Goal: Task Accomplishment & Management: Use online tool/utility

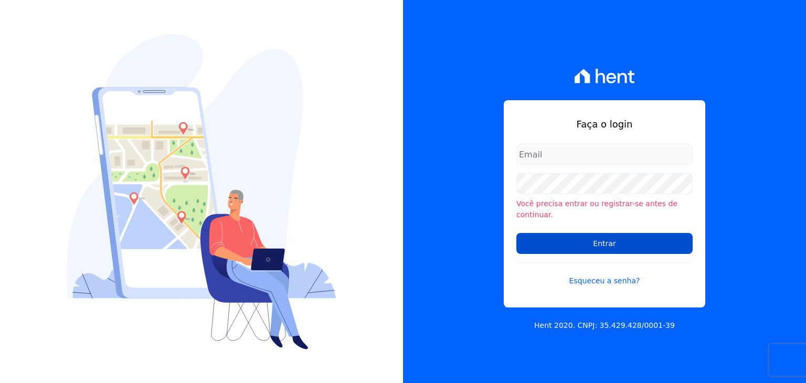
type input "henrique.campos@priori.com.vc"
click at [573, 238] on input "Entrar" at bounding box center [605, 243] width 176 height 21
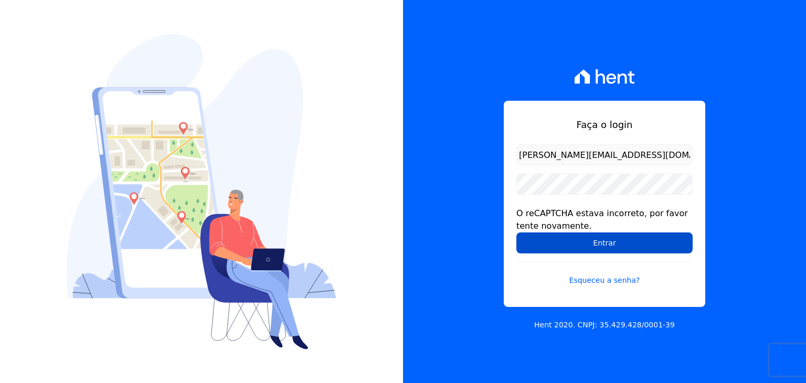
click at [561, 238] on input "Entrar" at bounding box center [605, 243] width 176 height 21
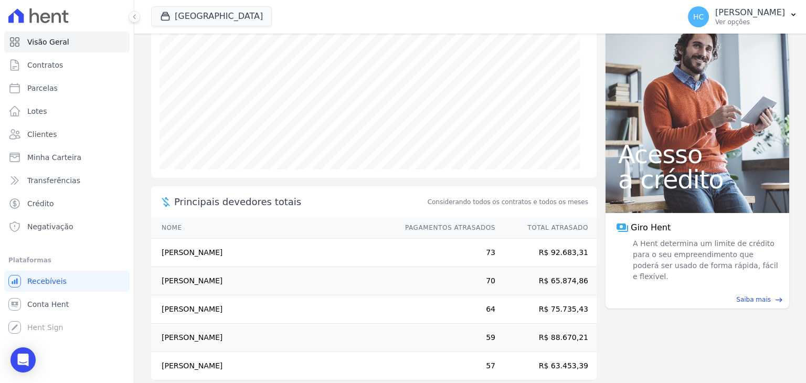
scroll to position [139, 0]
click at [45, 307] on span "Conta Hent" at bounding box center [47, 304] width 41 height 11
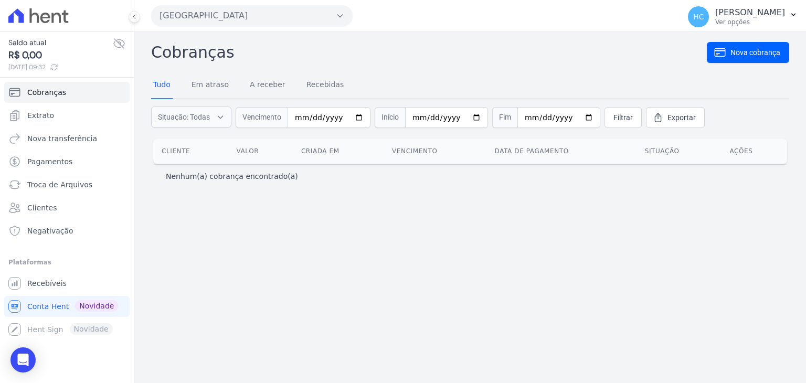
click at [471, 304] on div "Cobranças Nova cobrança Tudo Em atraso A receber Recebidas Situação: Todas Em a…" at bounding box center [470, 207] width 672 height 351
click at [590, 258] on div "Cobranças Nova cobrança Tudo Em atraso A receber Recebidas Situação: Todas Em a…" at bounding box center [470, 207] width 672 height 351
click at [383, 53] on h2 "Cobranças" at bounding box center [429, 52] width 556 height 24
click at [506, 34] on div "Cobranças Nova cobrança Tudo Em atraso A receber Recebidas Situação: Todas Em a…" at bounding box center [470, 207] width 672 height 351
click at [475, 175] on div "Nenhum(a) cobrança encontrado(a)" at bounding box center [470, 176] width 609 height 11
